Goal: Task Accomplishment & Management: Complete application form

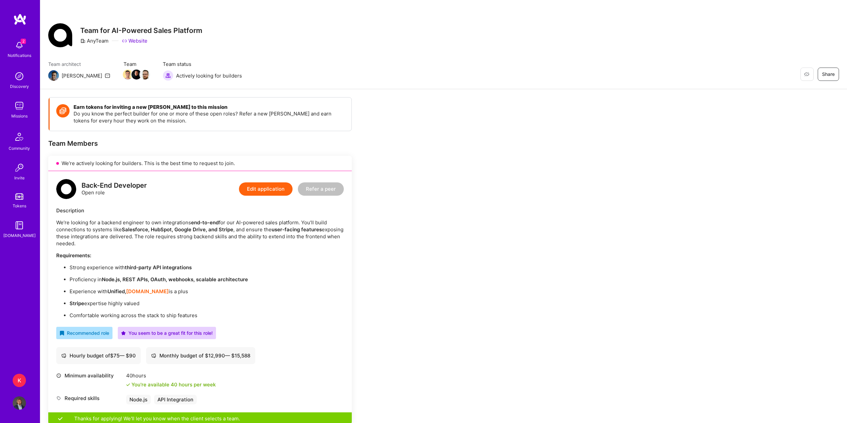
scroll to position [707, 0]
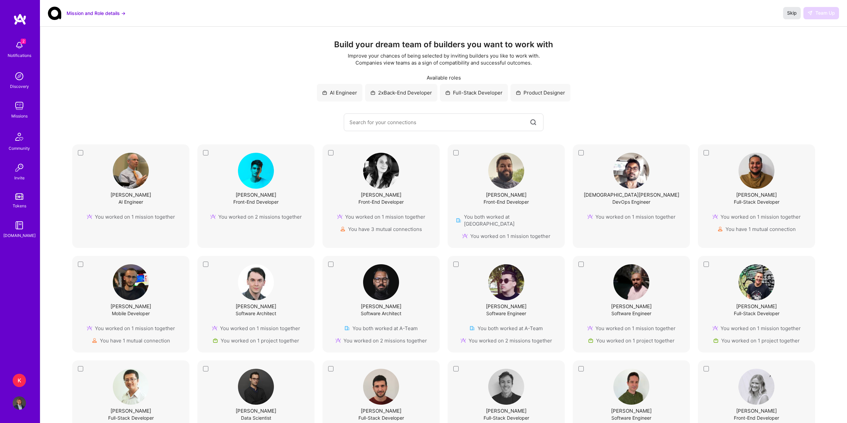
click at [787, 8] on button "Skip" at bounding box center [792, 13] width 18 height 12
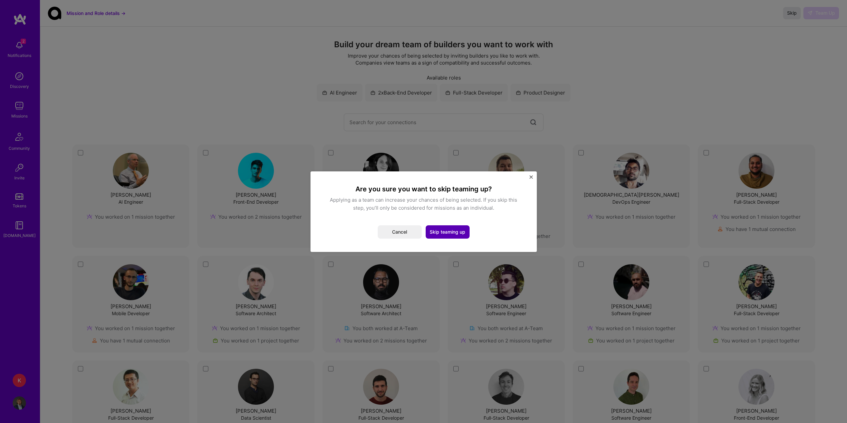
click at [450, 234] on button "Skip teaming up" at bounding box center [448, 231] width 44 height 13
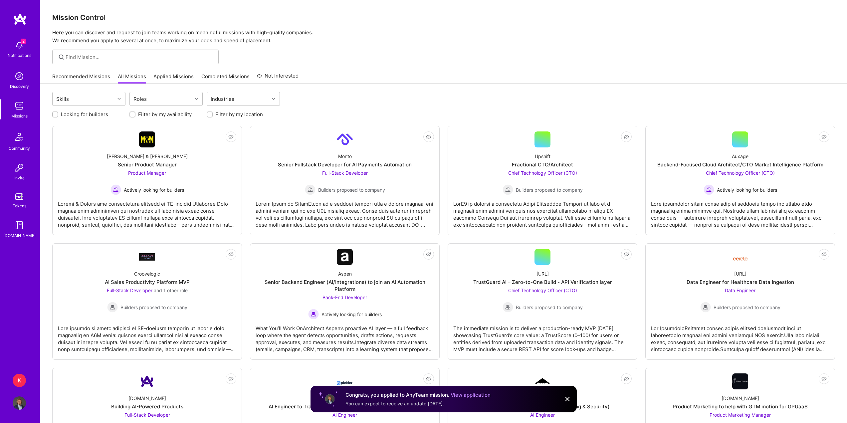
click at [157, 79] on link "Applied Missions" at bounding box center [173, 78] width 40 height 11
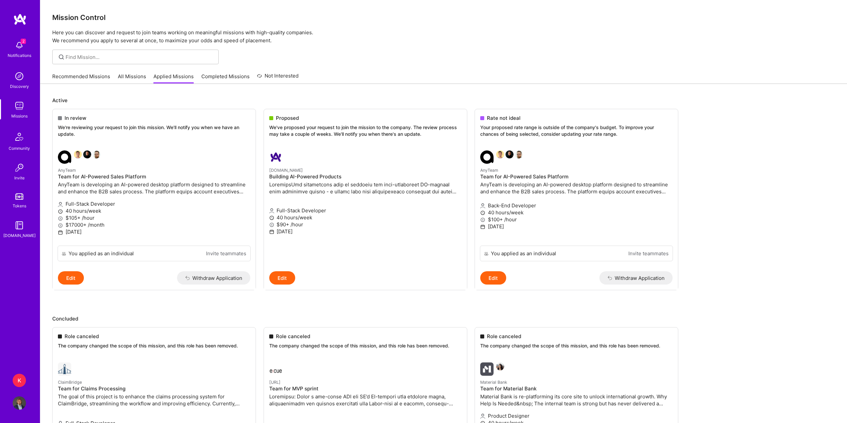
click at [95, 75] on link "Recommended Missions" at bounding box center [81, 78] width 58 height 11
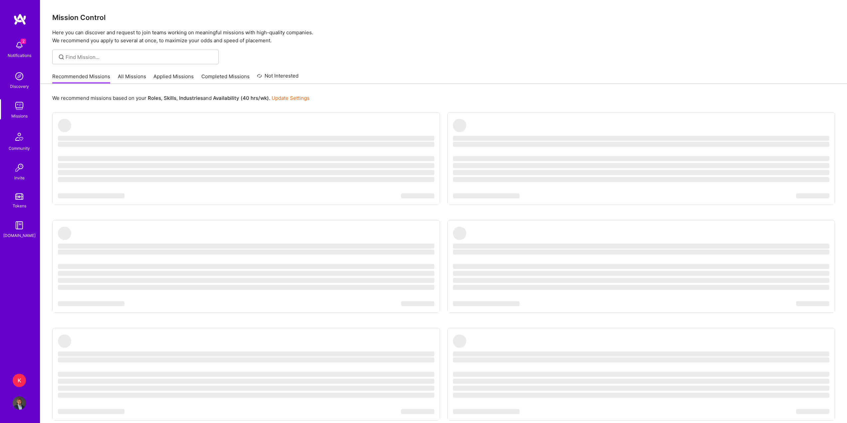
click at [168, 79] on link "Applied Missions" at bounding box center [173, 78] width 40 height 11
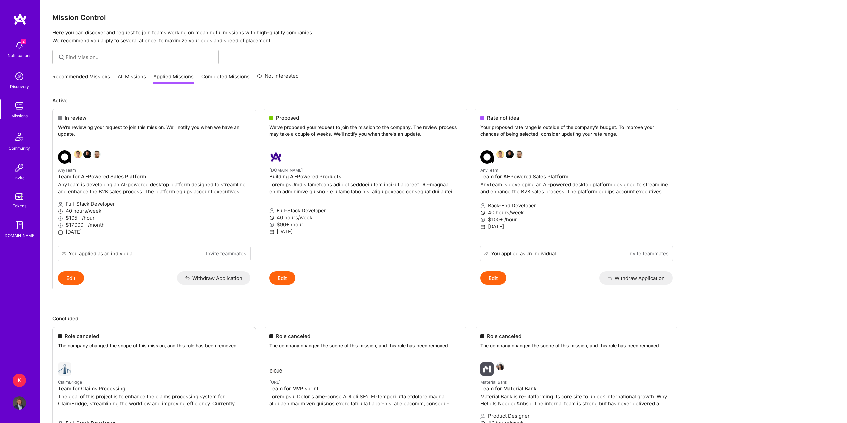
click at [102, 76] on link "Recommended Missions" at bounding box center [81, 78] width 58 height 11
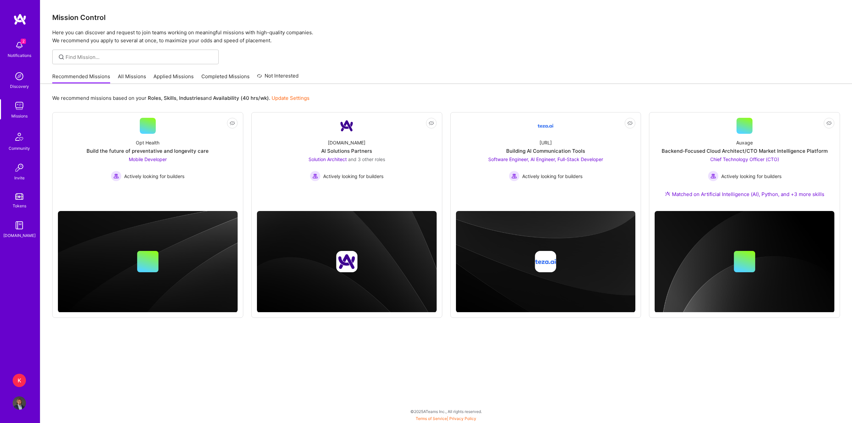
click at [21, 46] on img at bounding box center [19, 45] width 13 height 13
click at [342, 71] on div "2 2 Notifications Discovery Missions Community Invite Tokens A.Guide K Kaizen L…" at bounding box center [426, 210] width 852 height 420
